Goal: Find specific page/section: Find specific page/section

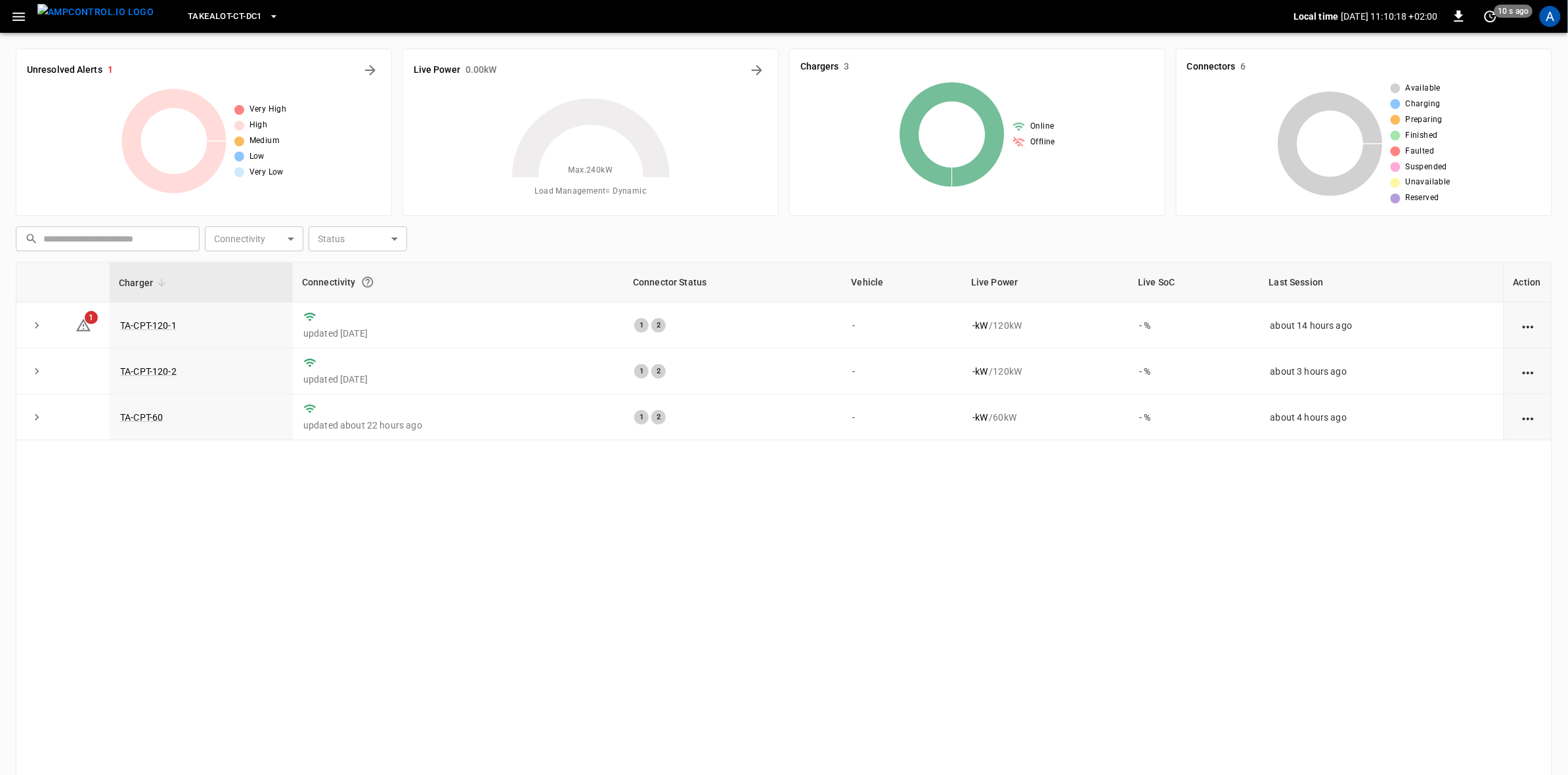
click at [267, 16] on icon "button" at bounding box center [274, 16] width 13 height 13
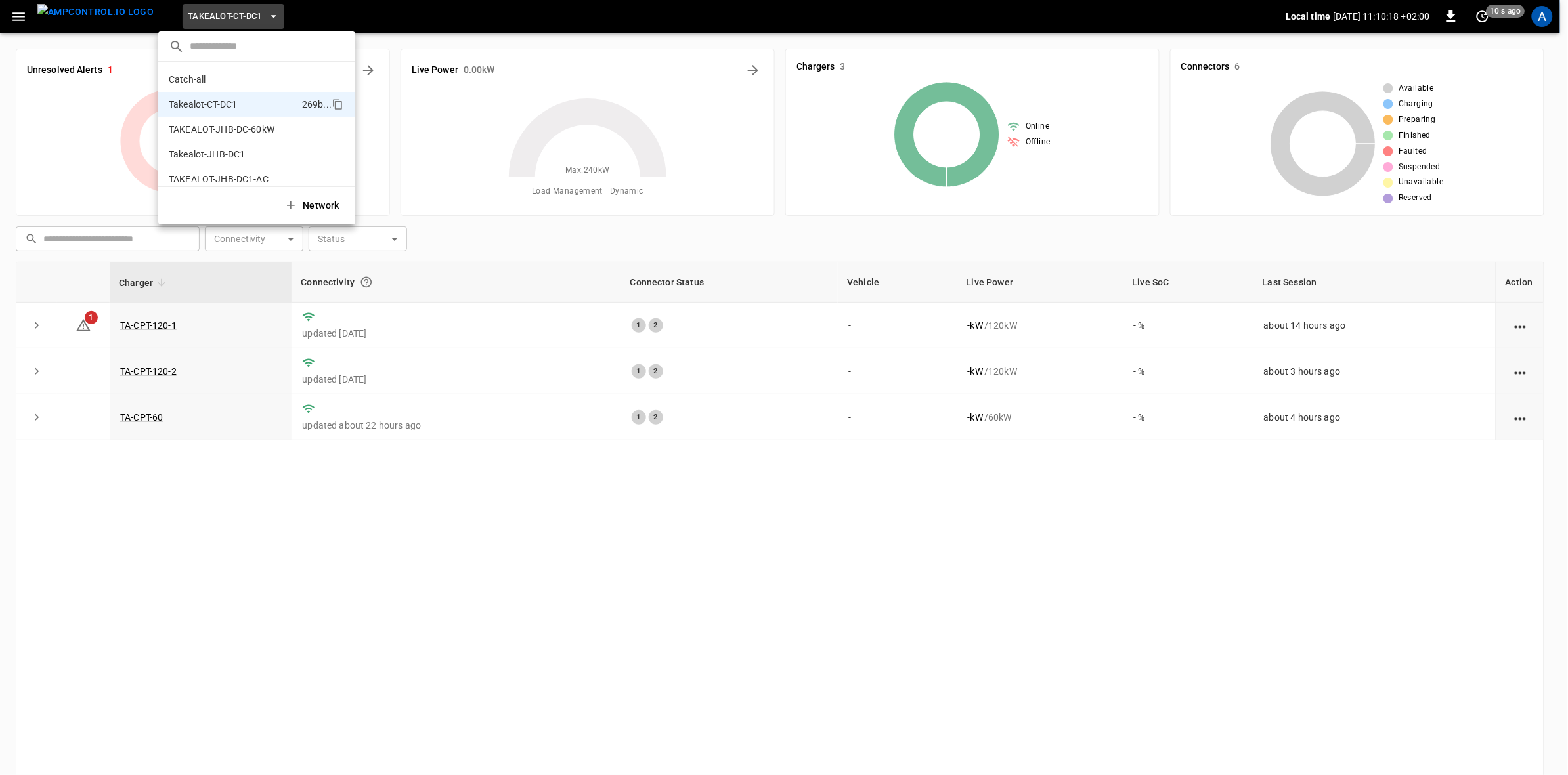
click at [248, 16] on div at bounding box center [784, 388] width 1568 height 775
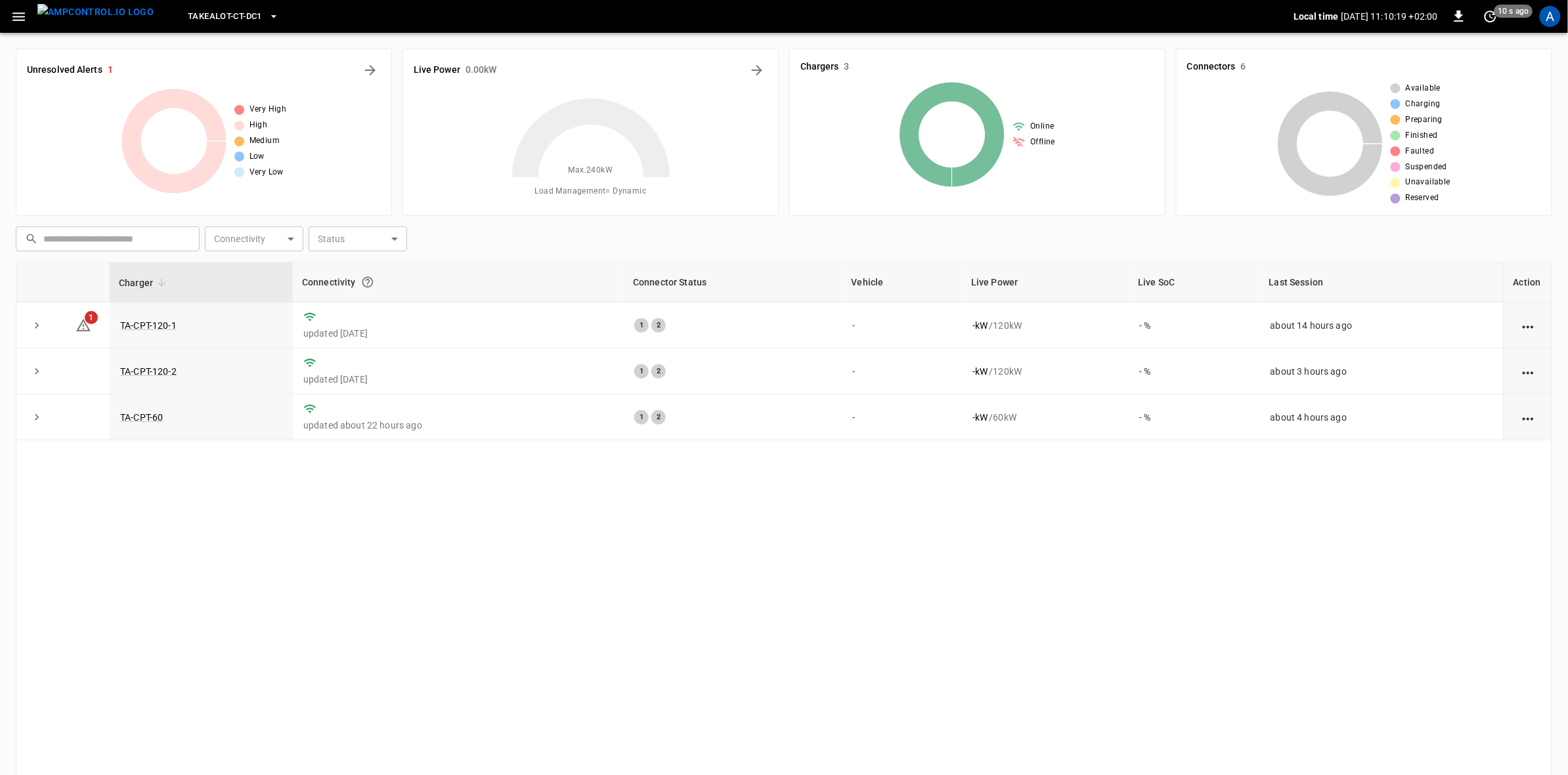
click at [267, 16] on icon "button" at bounding box center [274, 16] width 13 height 13
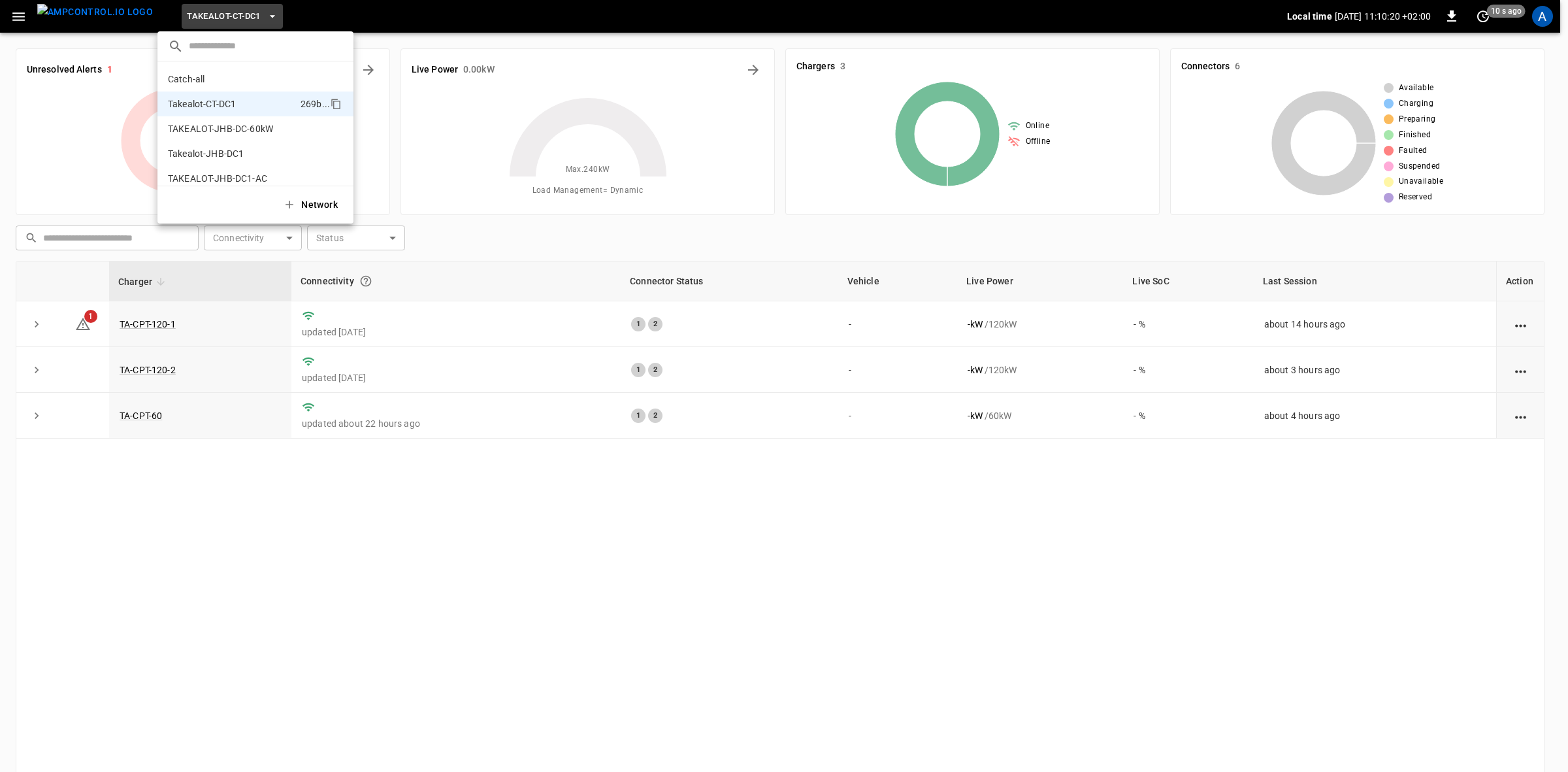
scroll to position [10, 0]
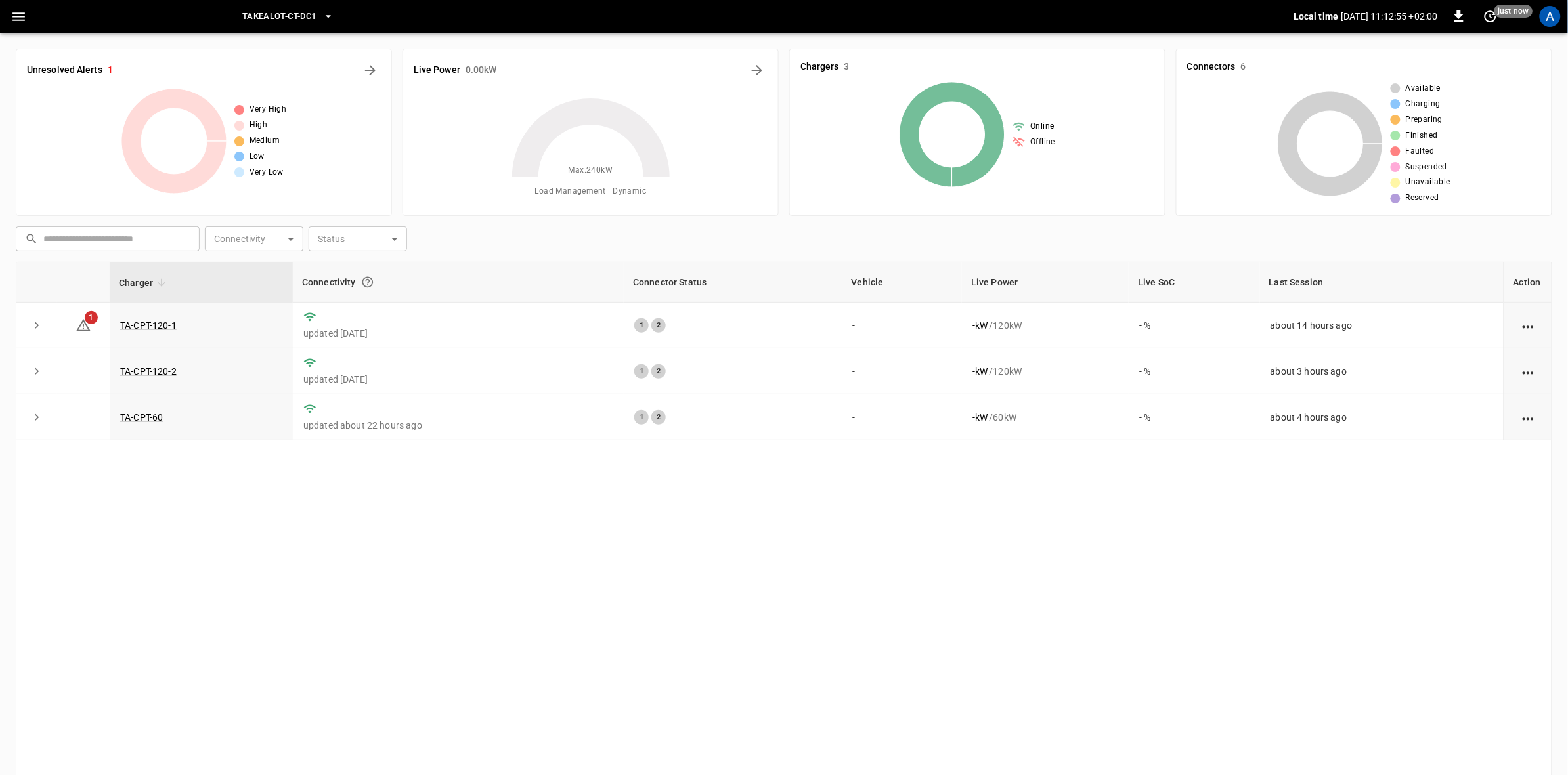
click at [335, 16] on icon "button" at bounding box center [329, 16] width 13 height 13
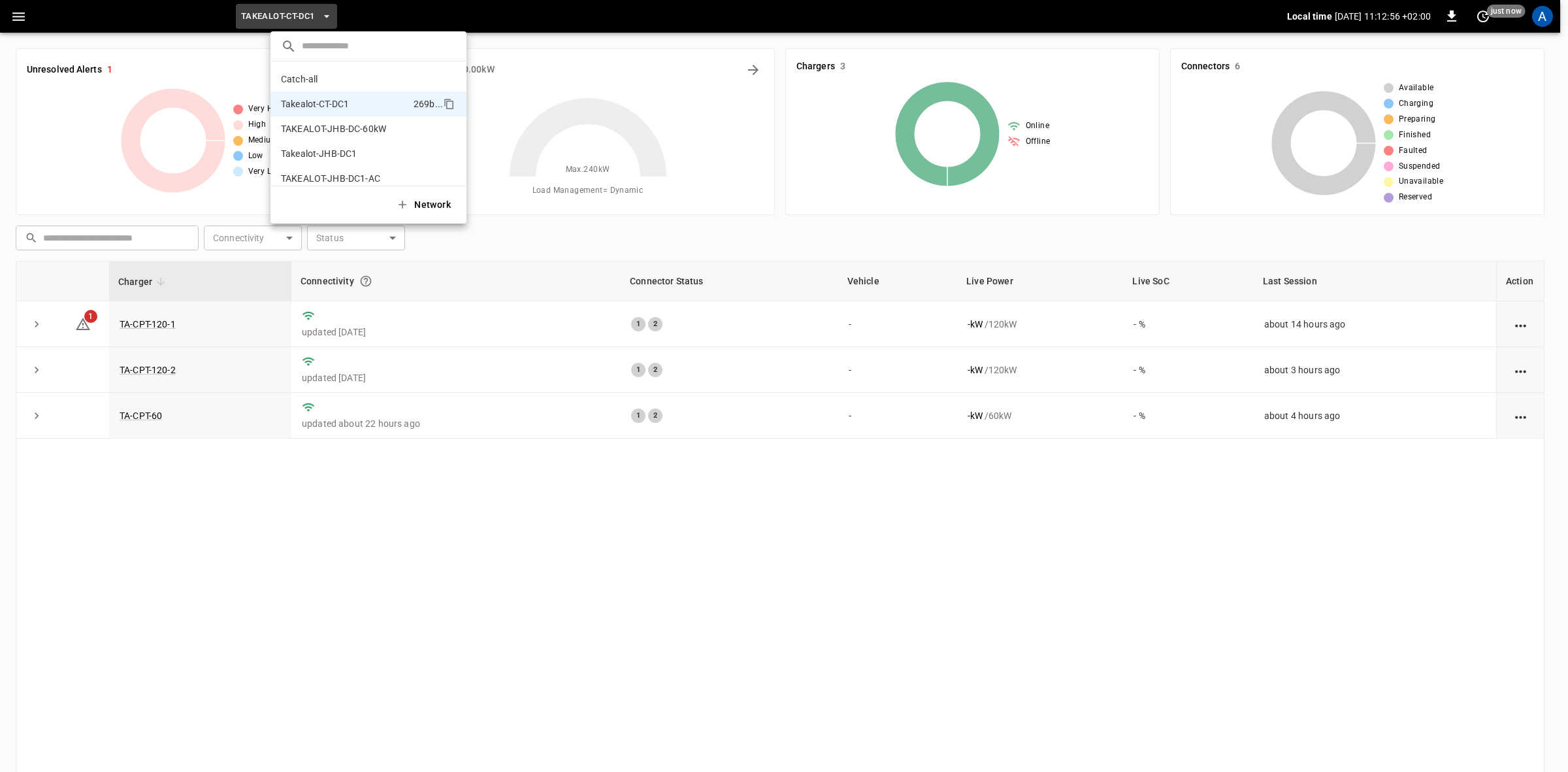
scroll to position [10, 0]
click at [445, 145] on icon "copy" at bounding box center [448, 142] width 7 height 7
